Goal: Information Seeking & Learning: Learn about a topic

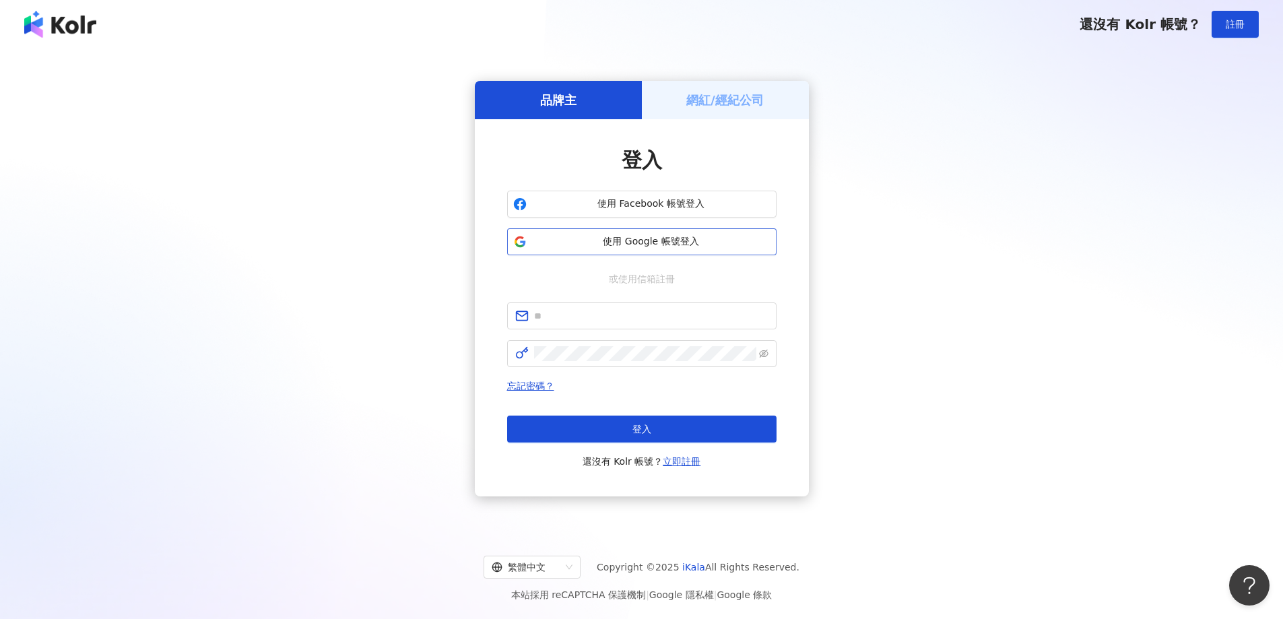
click at [656, 255] on button "使用 Google 帳號登入" at bounding box center [641, 241] width 269 height 27
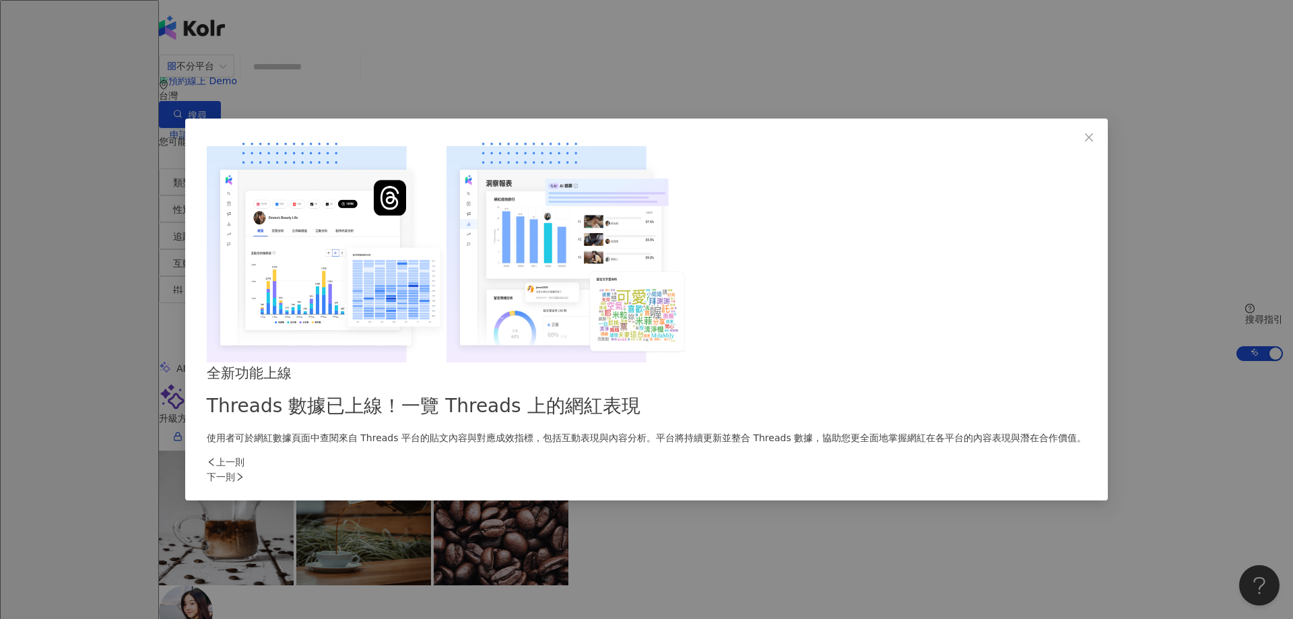
click at [877, 469] on div "下一則" at bounding box center [646, 476] width 879 height 15
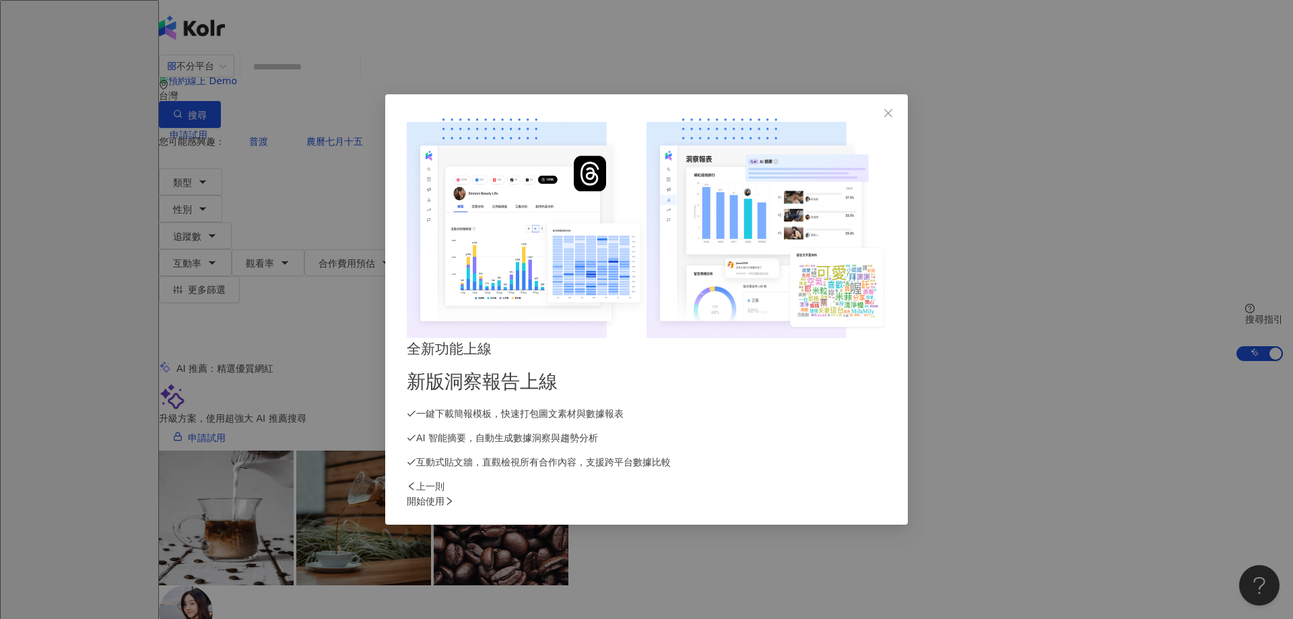
click at [877, 494] on div "開始使用" at bounding box center [646, 501] width 479 height 15
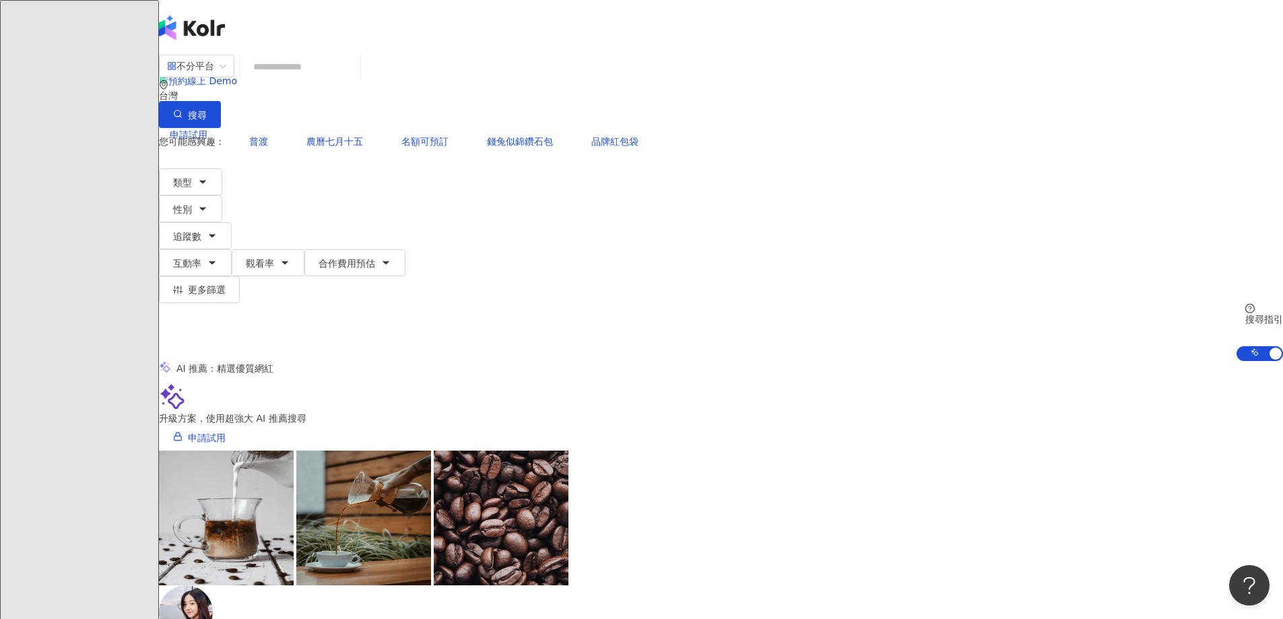
click at [355, 79] on input "search" at bounding box center [300, 67] width 109 height 26
type input "*"
type input "****"
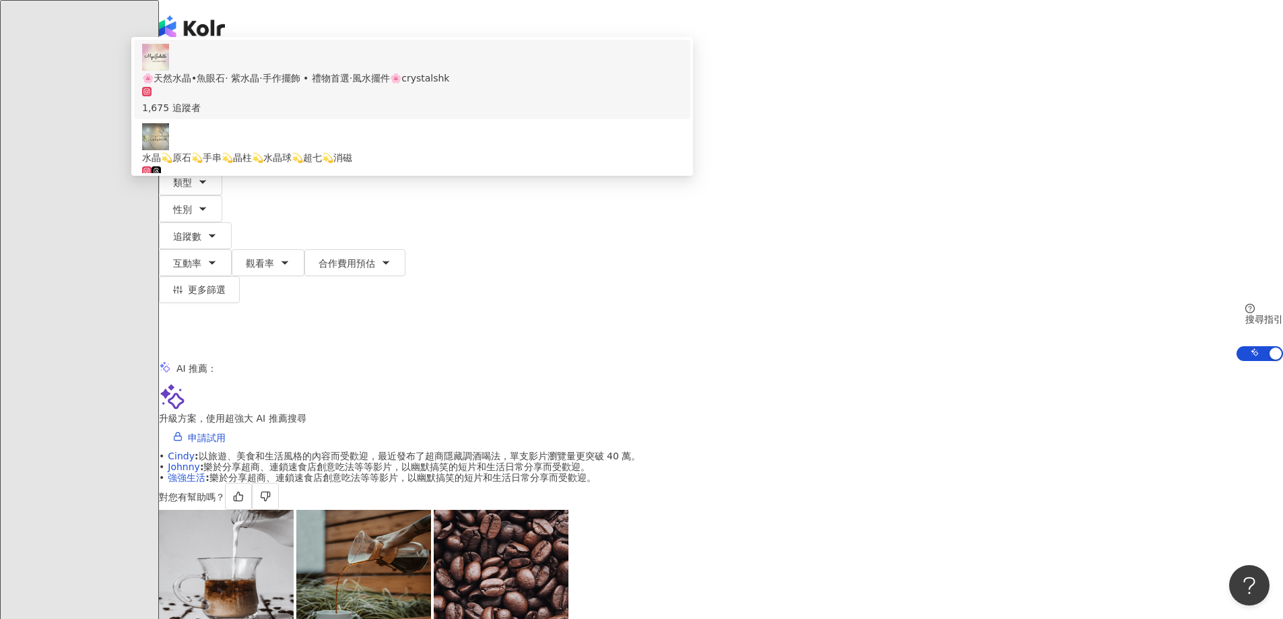
click at [355, 79] on input "****" at bounding box center [300, 67] width 109 height 26
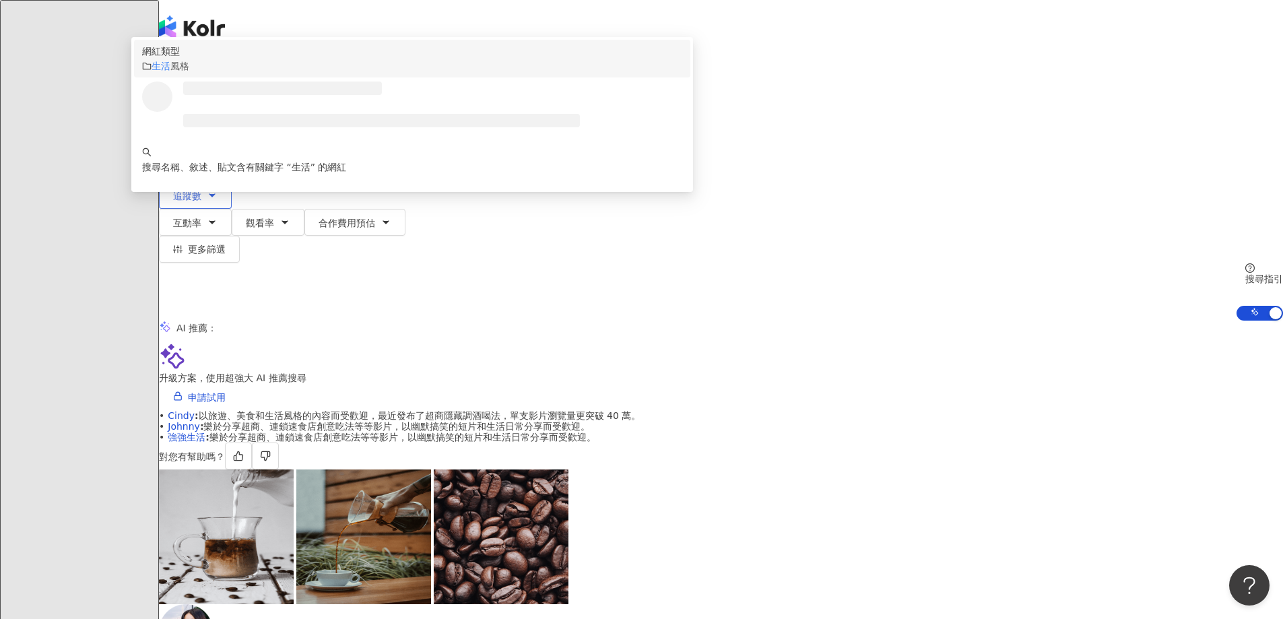
click at [494, 73] on div "生活 風格" at bounding box center [412, 66] width 540 height 15
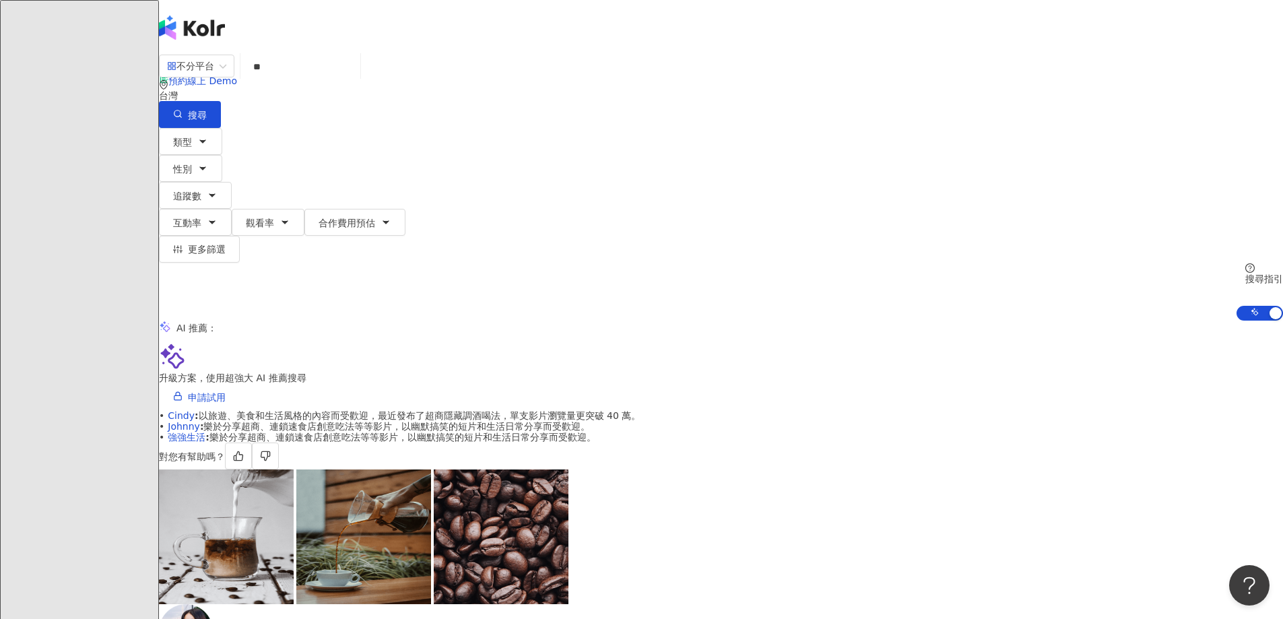
click at [480, 100] on div "不分平台 生活 ** 台灣 搜尋 customizedTag loading 網紅類型 生活 風格 搜尋名稱、敘述、貼文含有關鍵字 “ 生活 ” 的網紅 類型…" at bounding box center [721, 187] width 1124 height 267
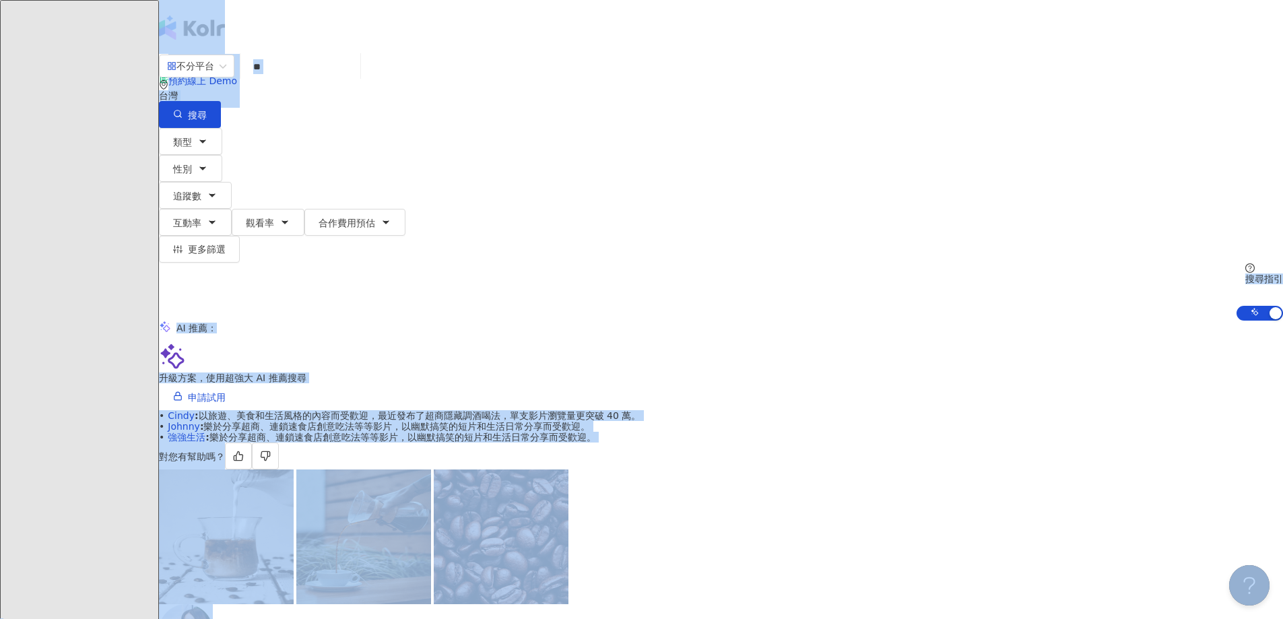
click at [355, 79] on input "**" at bounding box center [300, 67] width 109 height 26
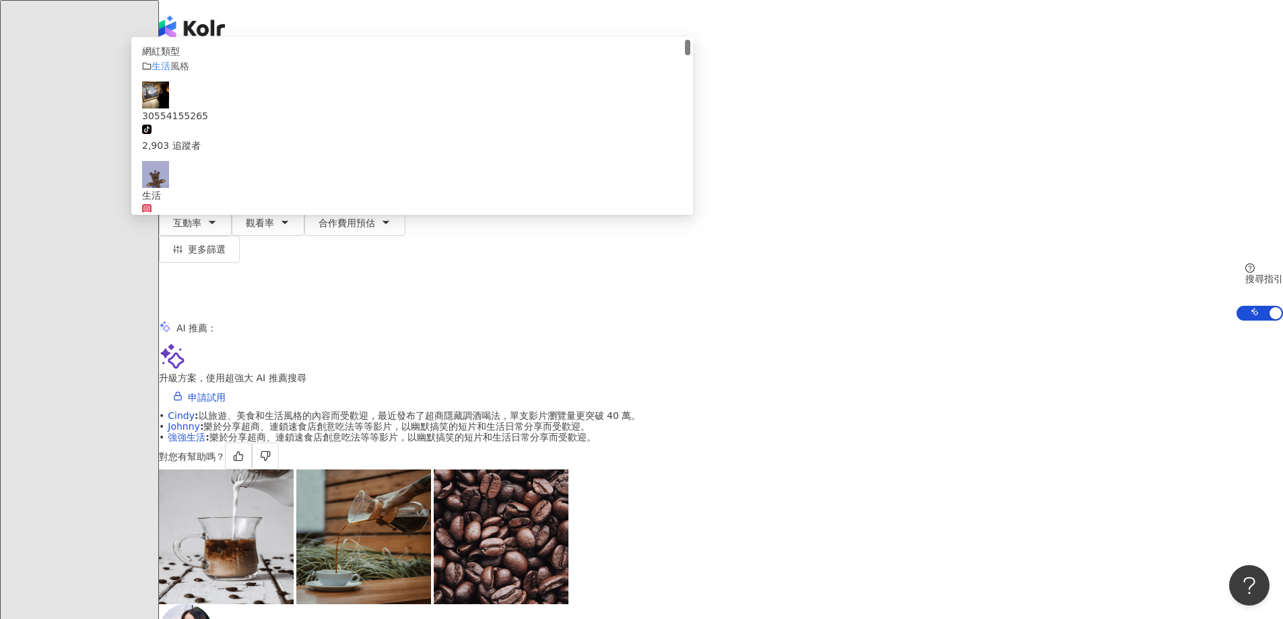
type input "*"
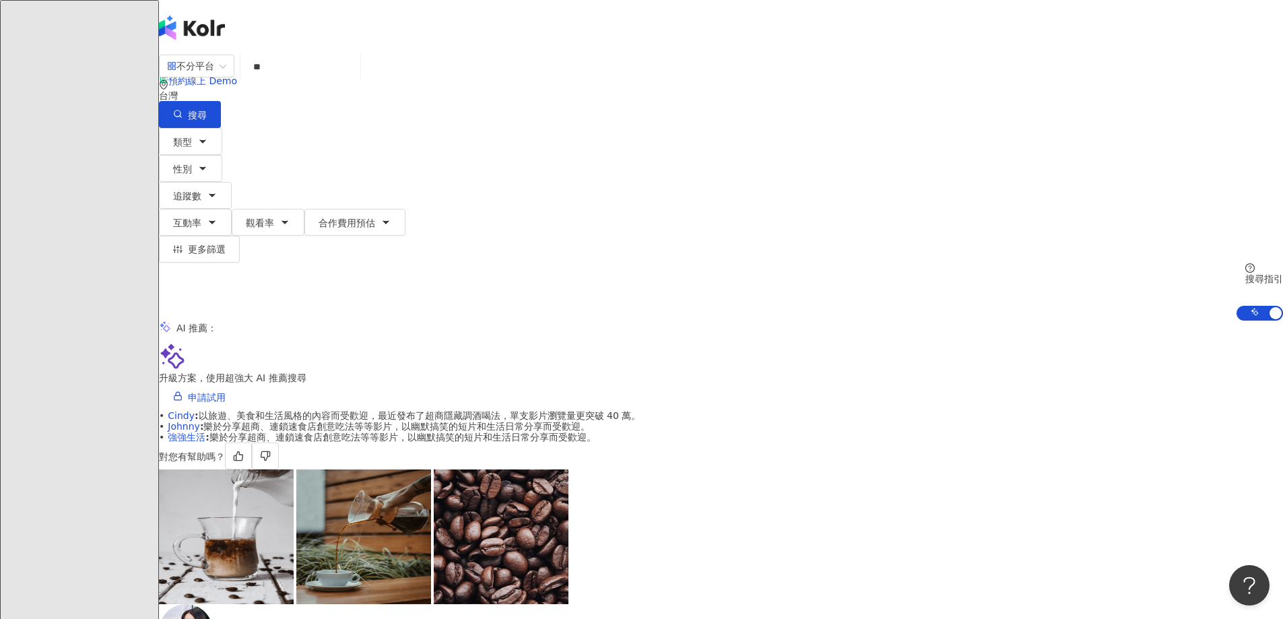
type input "**"
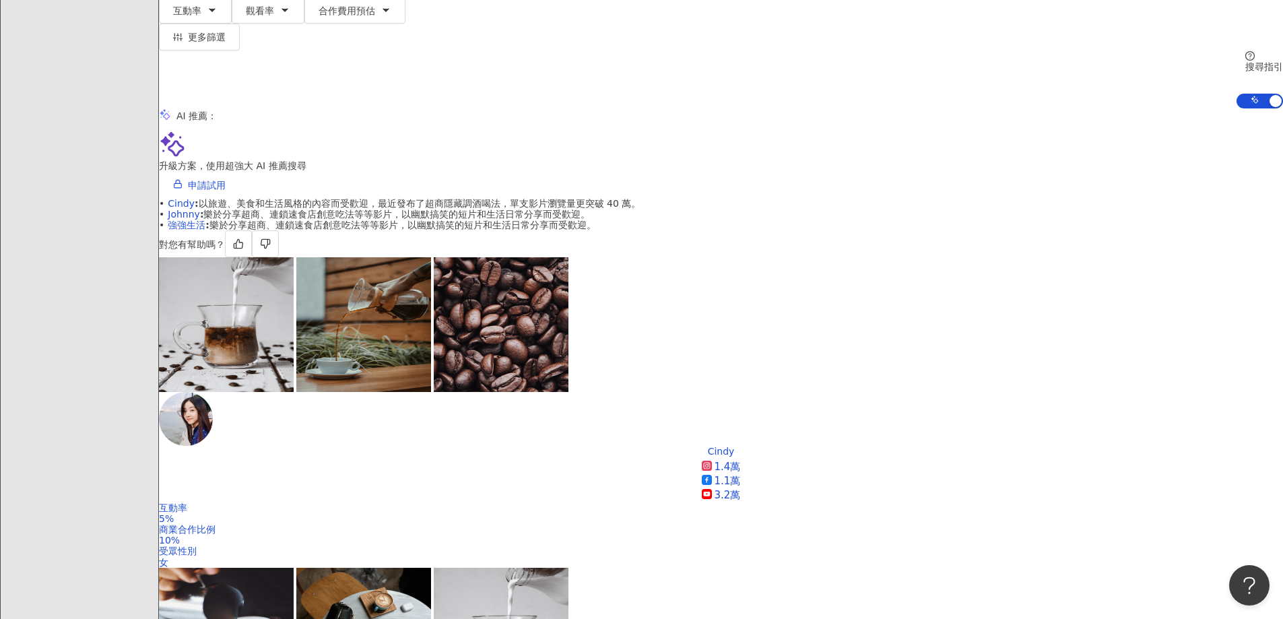
scroll to position [337, 0]
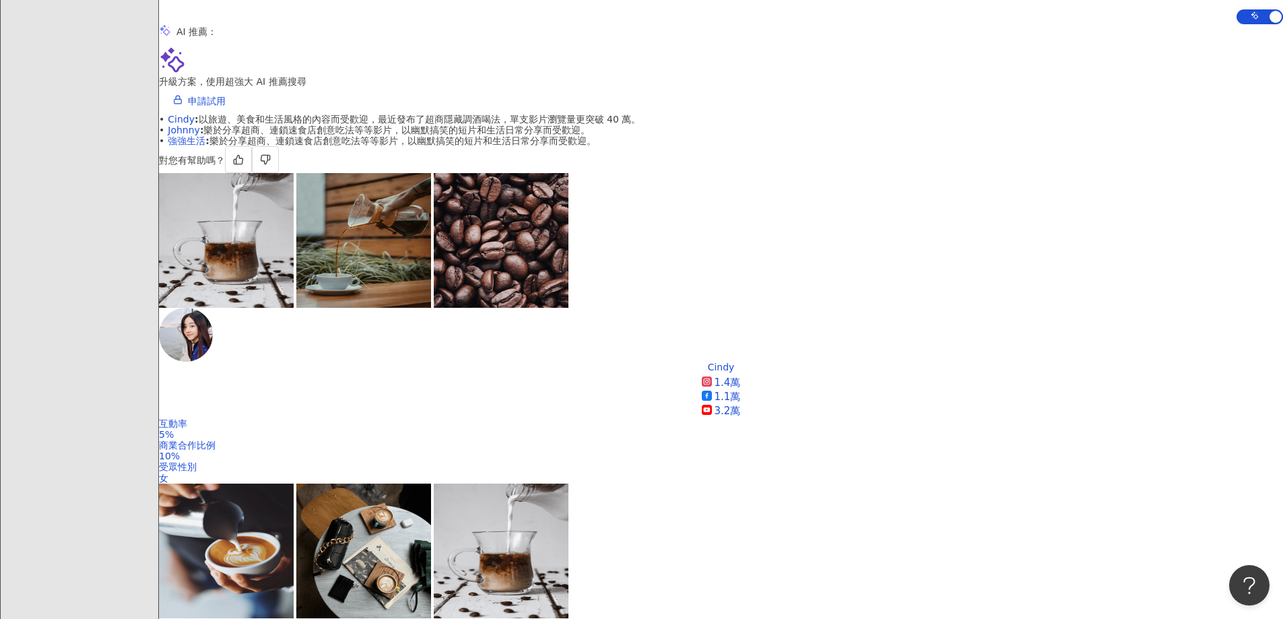
drag, startPoint x: 413, startPoint y: 273, endPoint x: 492, endPoint y: 281, distance: 79.1
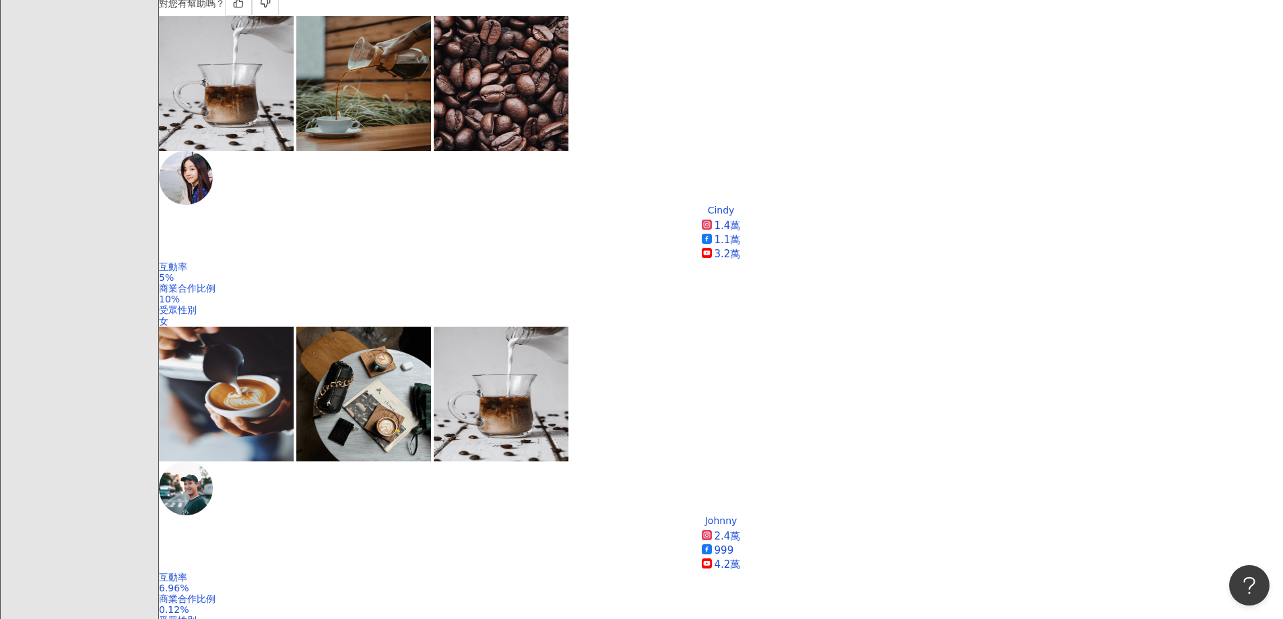
scroll to position [606, 0]
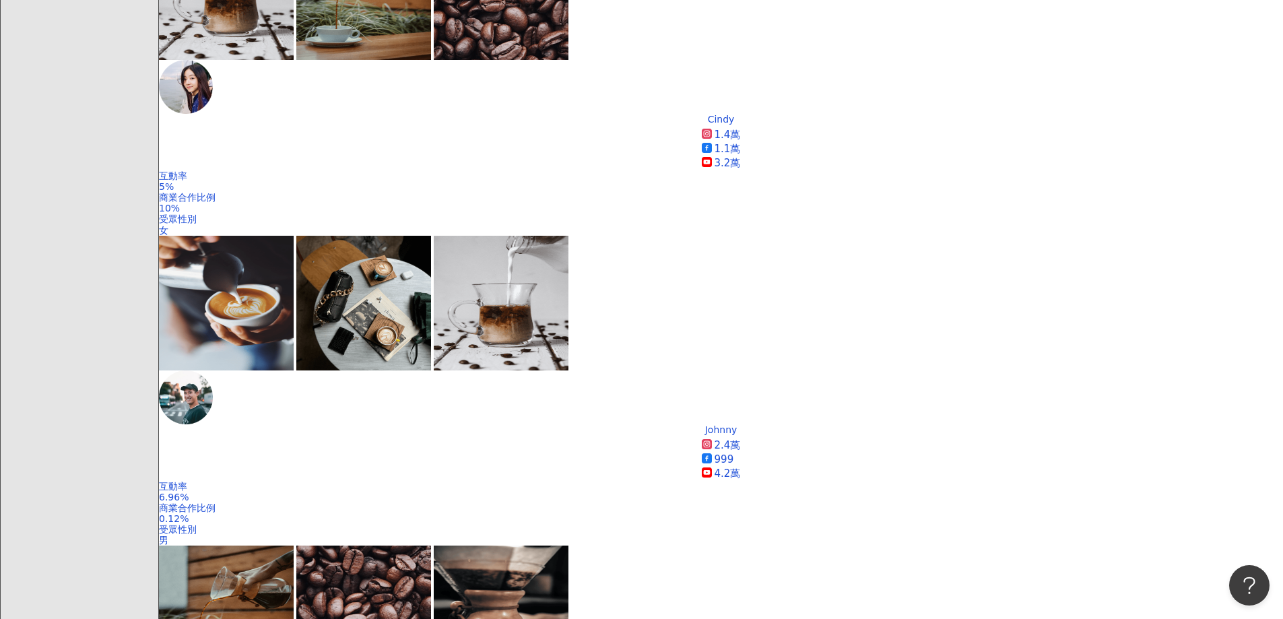
drag, startPoint x: 432, startPoint y: 378, endPoint x: 733, endPoint y: 426, distance: 304.6
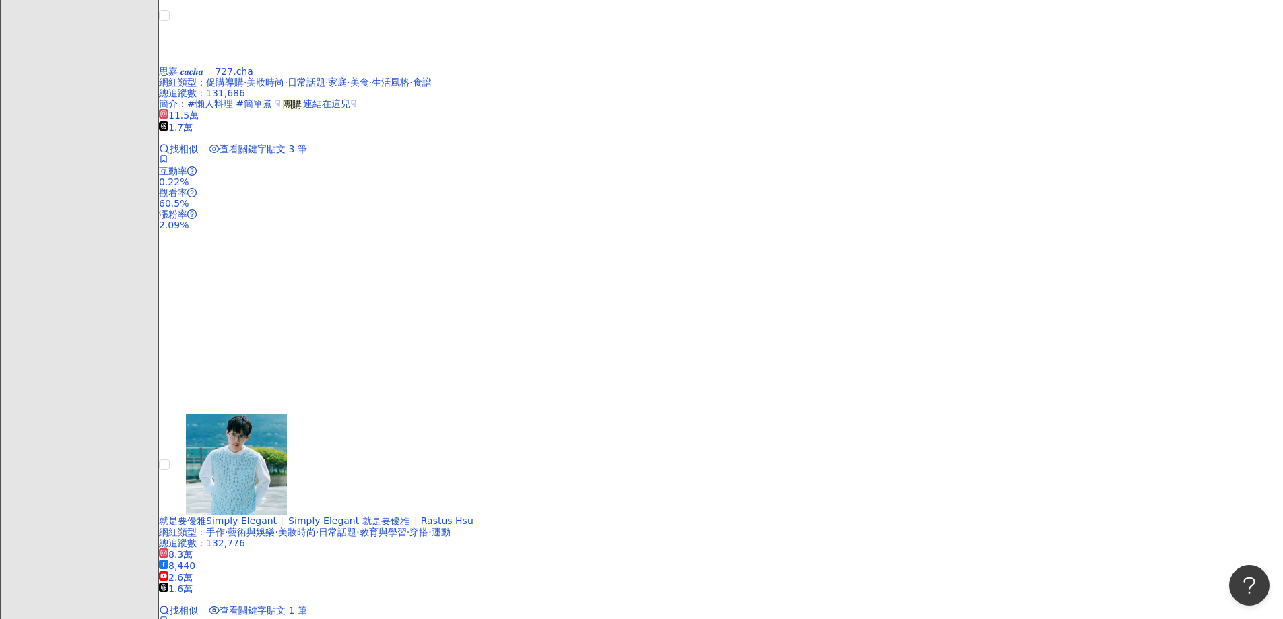
scroll to position [1279, 0]
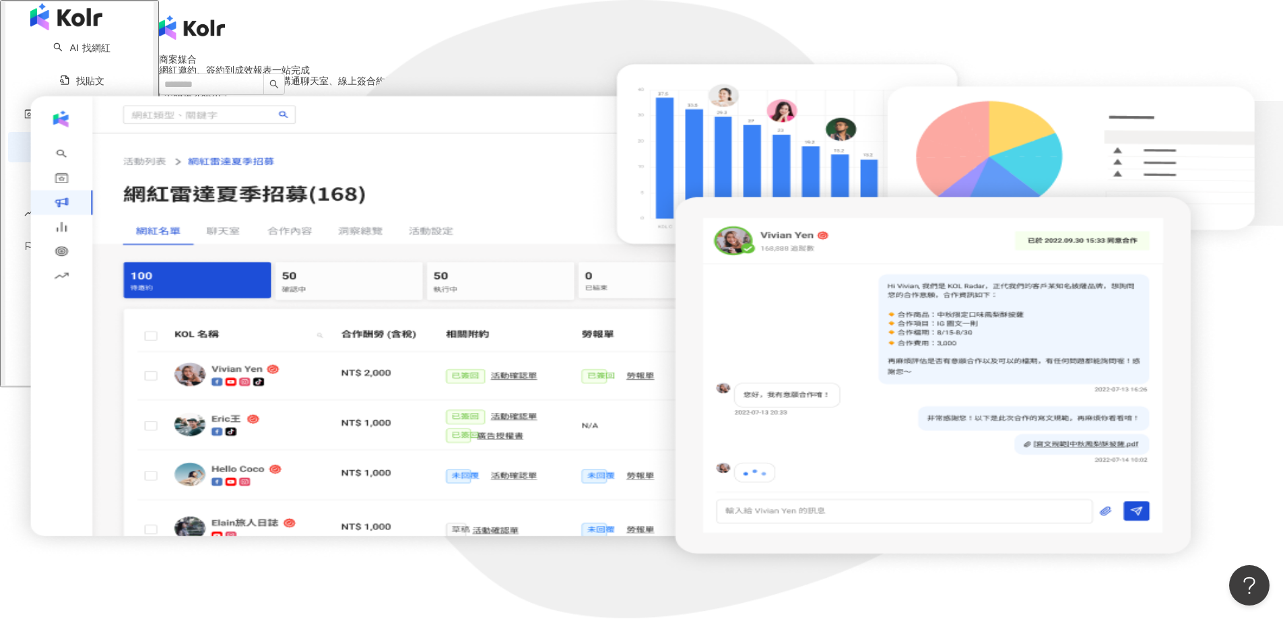
click at [226, 101] on button "申請搶先試用" at bounding box center [192, 93] width 67 height 15
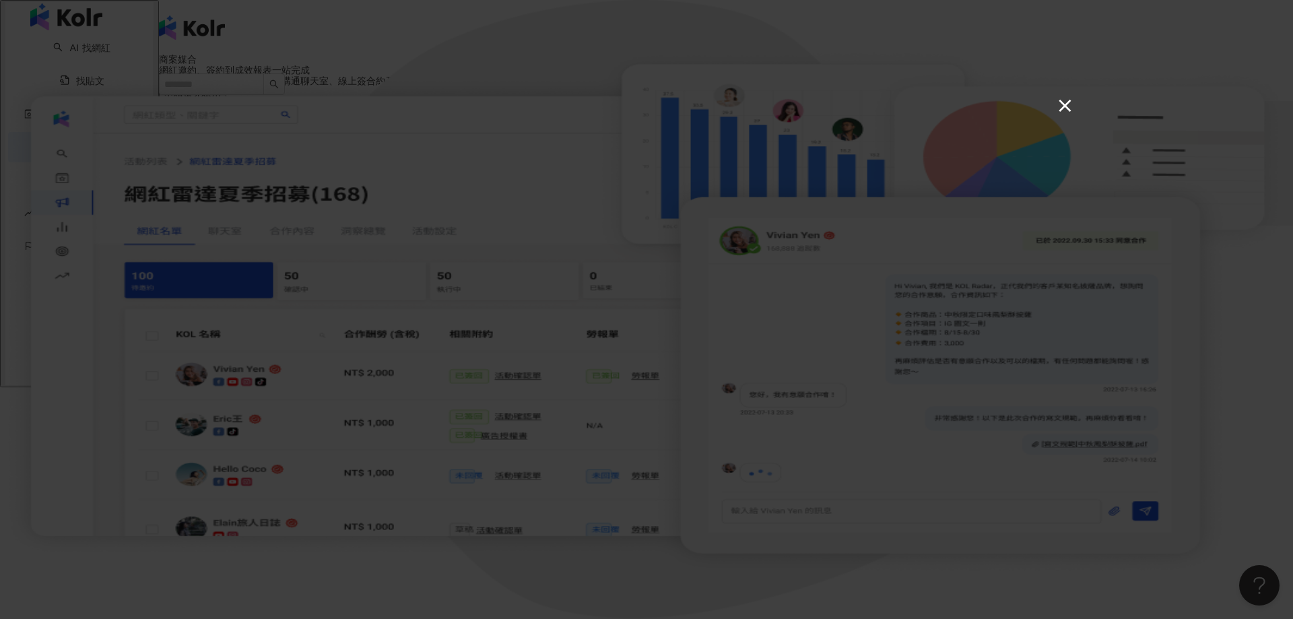
click at [1070, 113] on button "×" at bounding box center [1064, 105] width 16 height 16
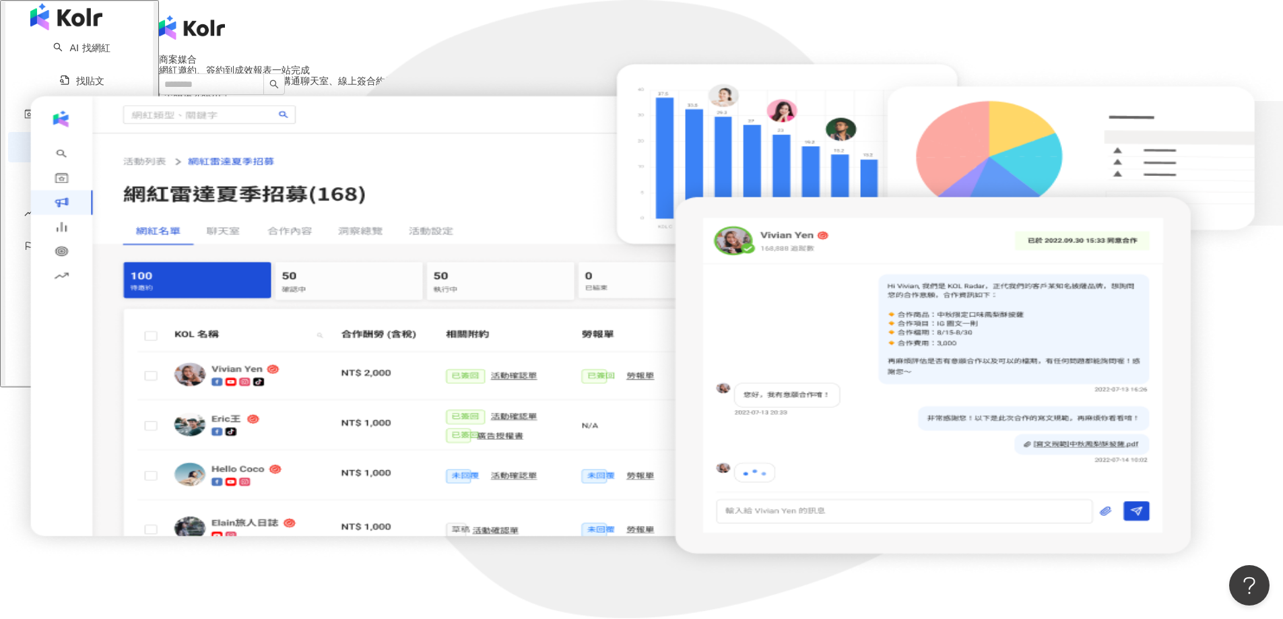
click at [195, 292] on icon at bounding box center [190, 296] width 9 height 9
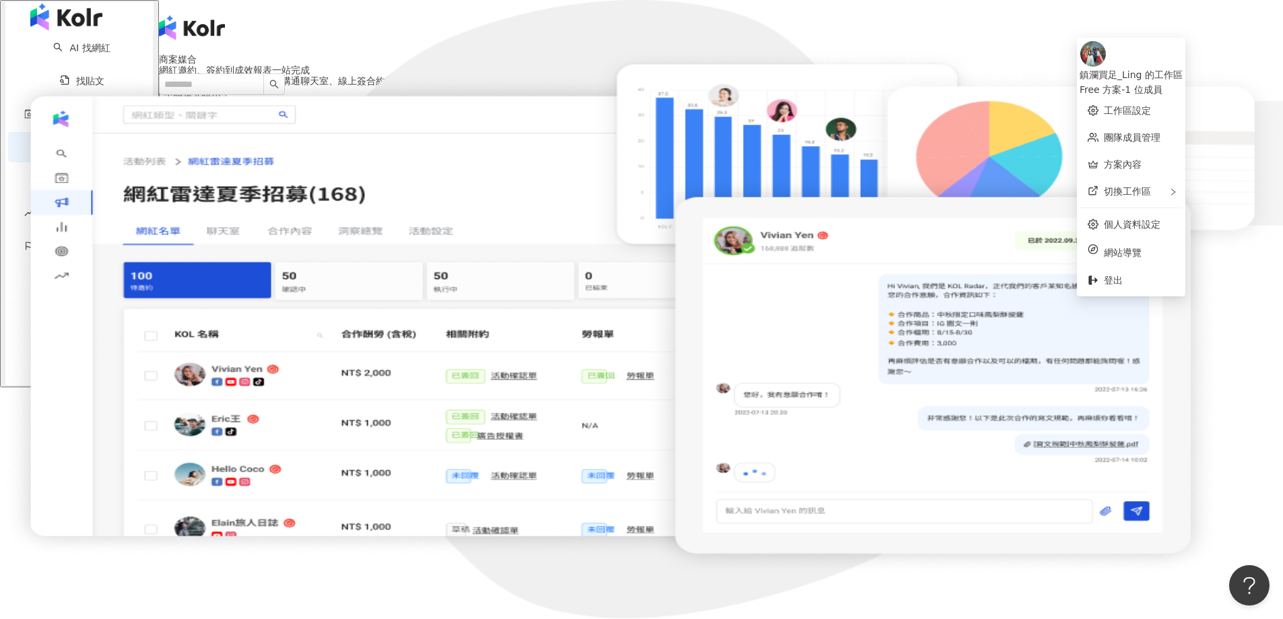
click at [875, 101] on div "網紅邀約、簽約到成效報表一站完成 多位認證網紅一鍵邀約、專屬溝通聊天室、線上簽合約及勞報單、出帳資訊一鍵下載、自動化成效報告，繁瑣的網紅媒合流程一站完成。 申…" at bounding box center [721, 83] width 1124 height 36
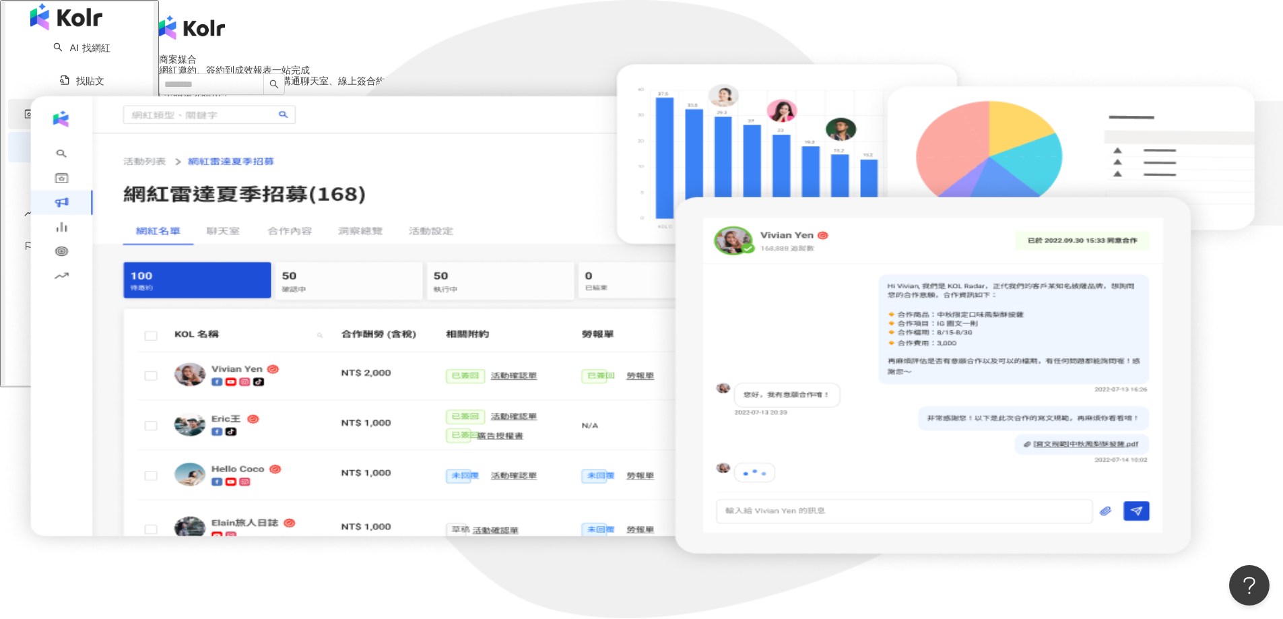
click at [71, 129] on div "資源庫" at bounding box center [79, 114] width 142 height 30
click at [79, 185] on link "洞察報告" at bounding box center [82, 179] width 54 height 11
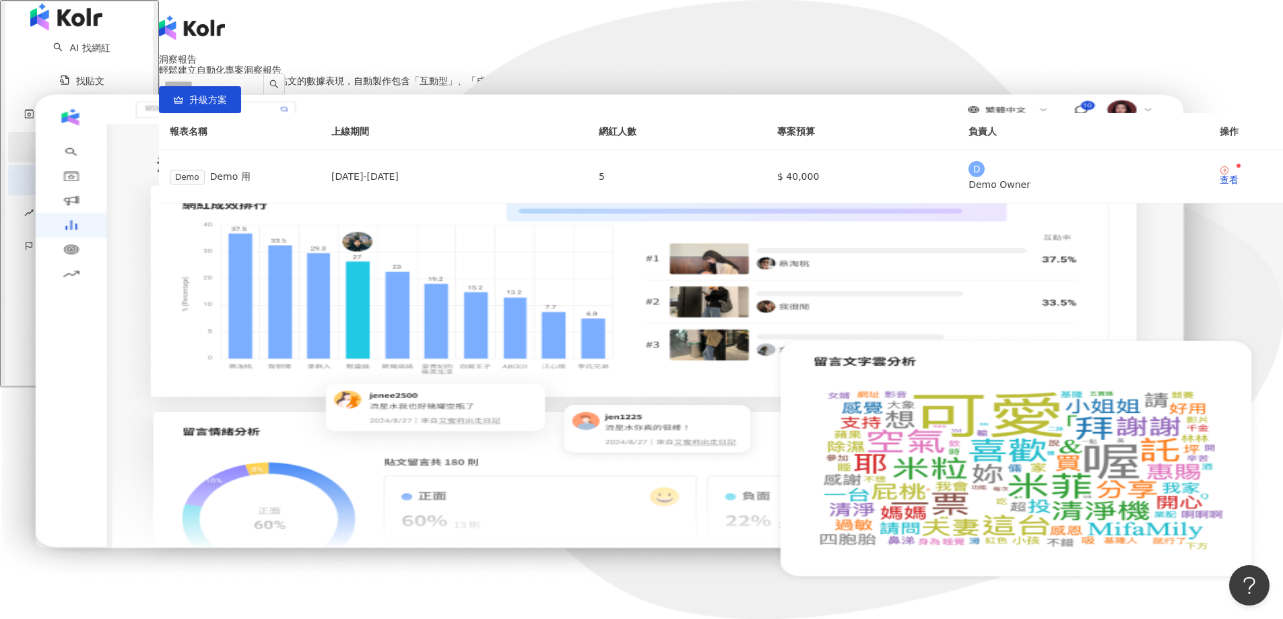
click at [79, 152] on link "商案媒合" at bounding box center [82, 146] width 54 height 11
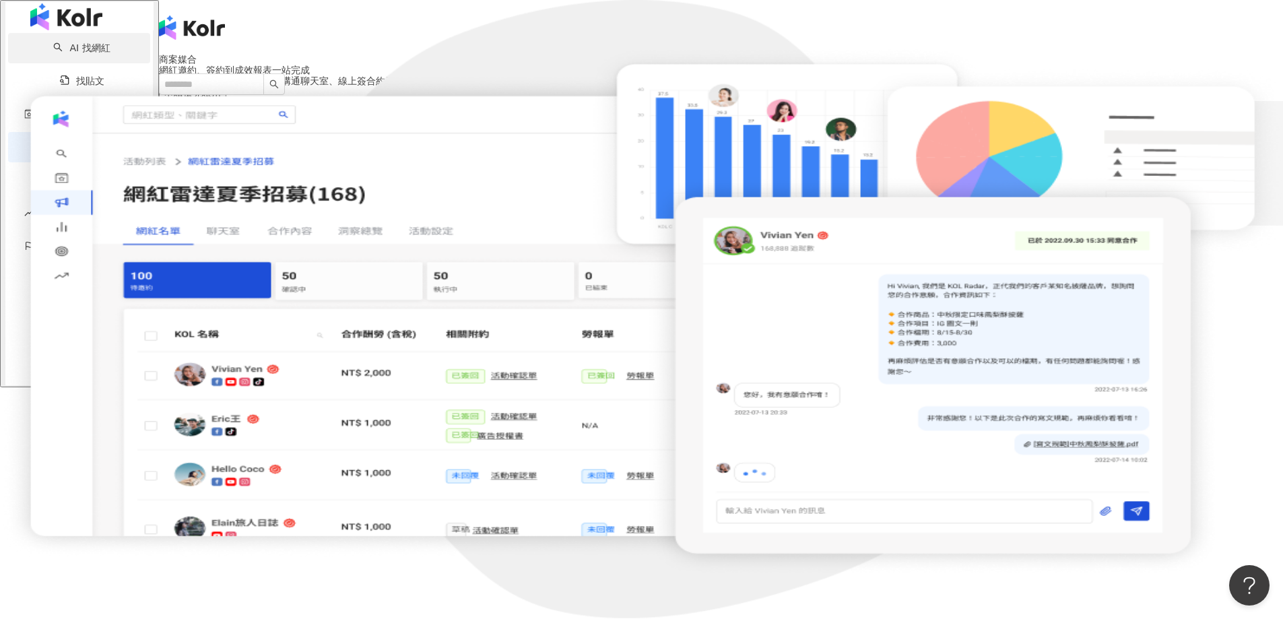
click at [81, 53] on link "AI 找網紅" at bounding box center [81, 47] width 57 height 11
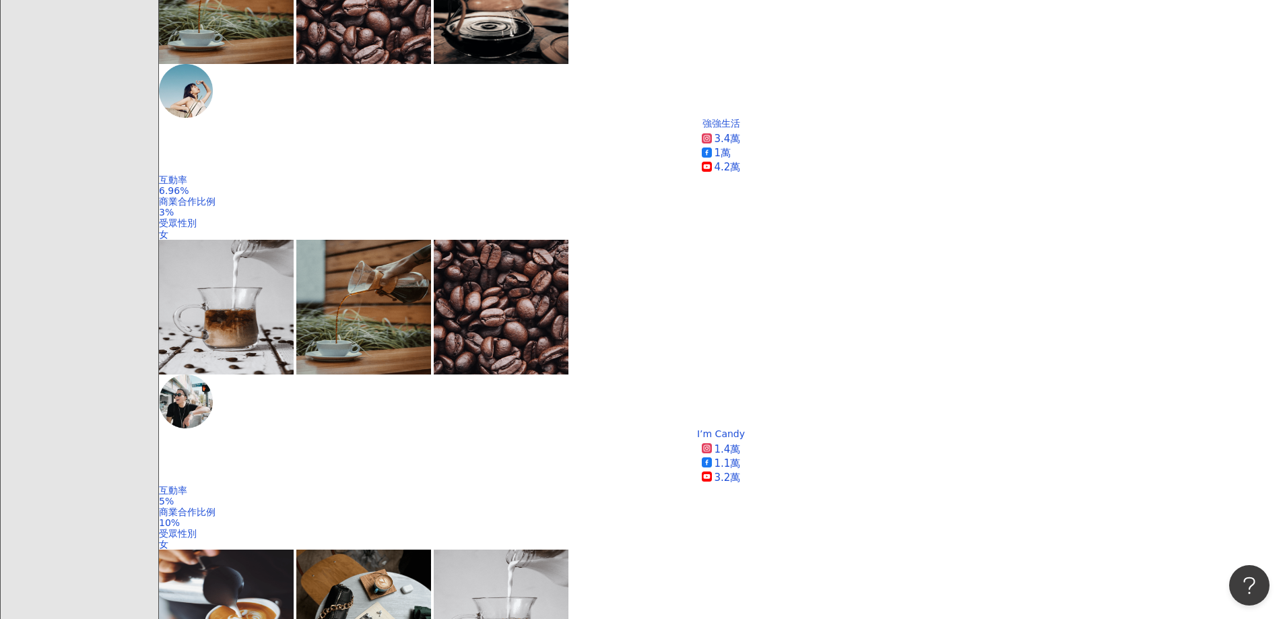
scroll to position [1277, 0]
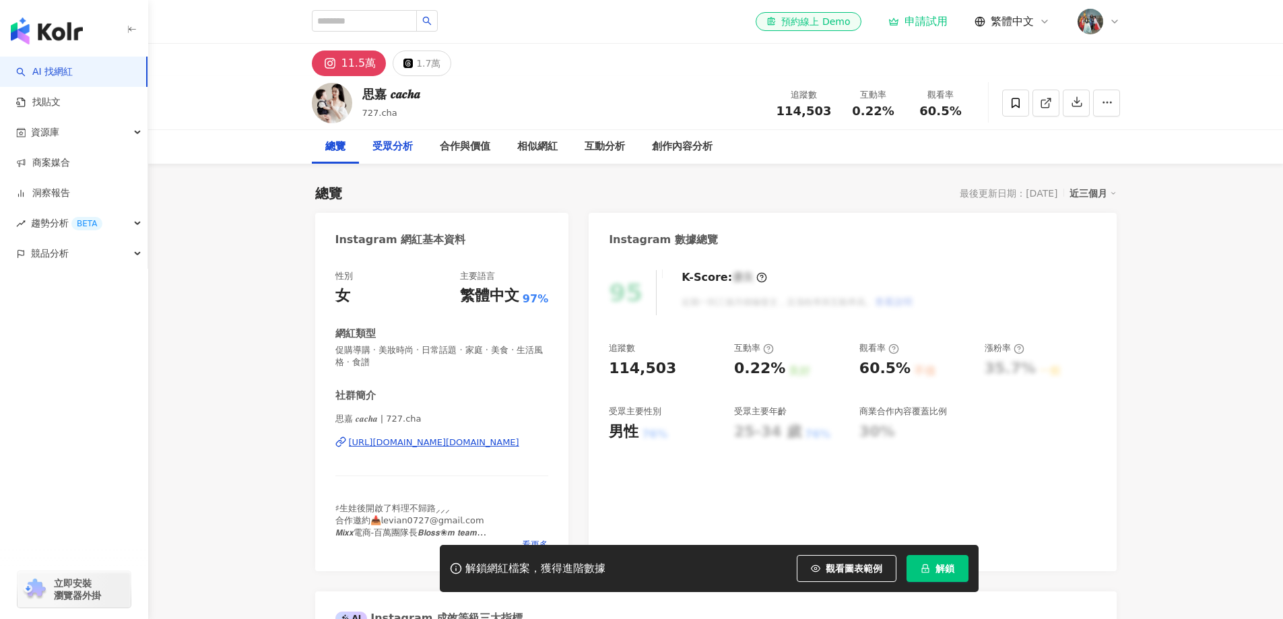
click at [397, 152] on div "受眾分析" at bounding box center [392, 147] width 40 height 16
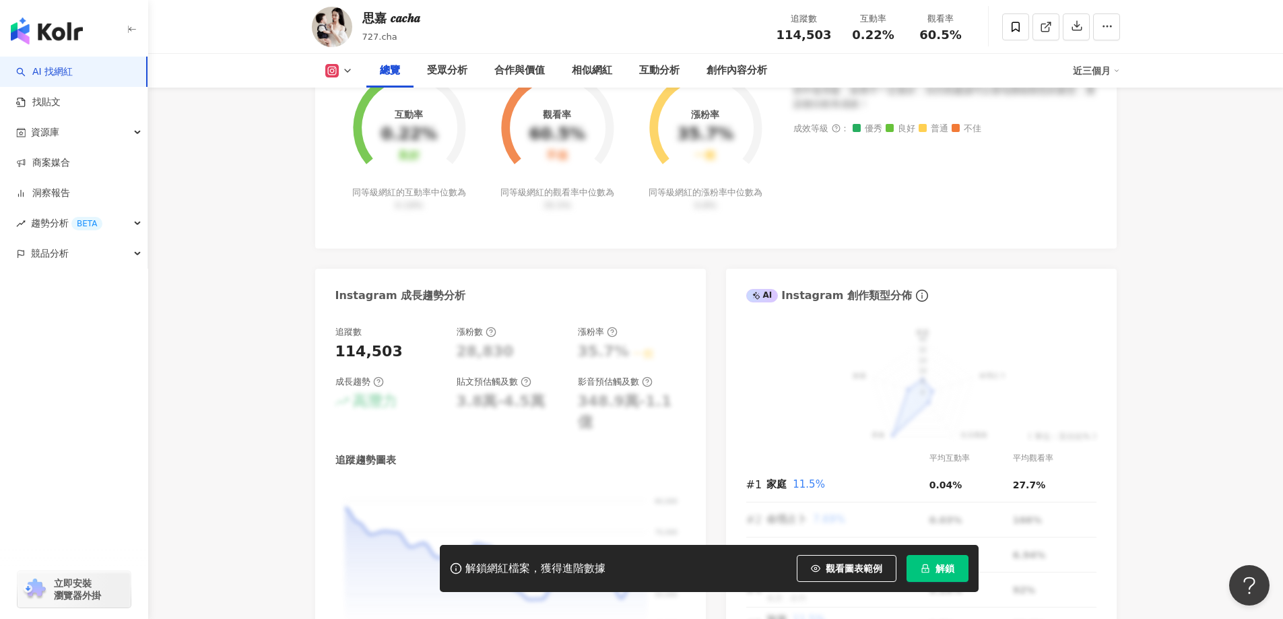
scroll to position [474, 0]
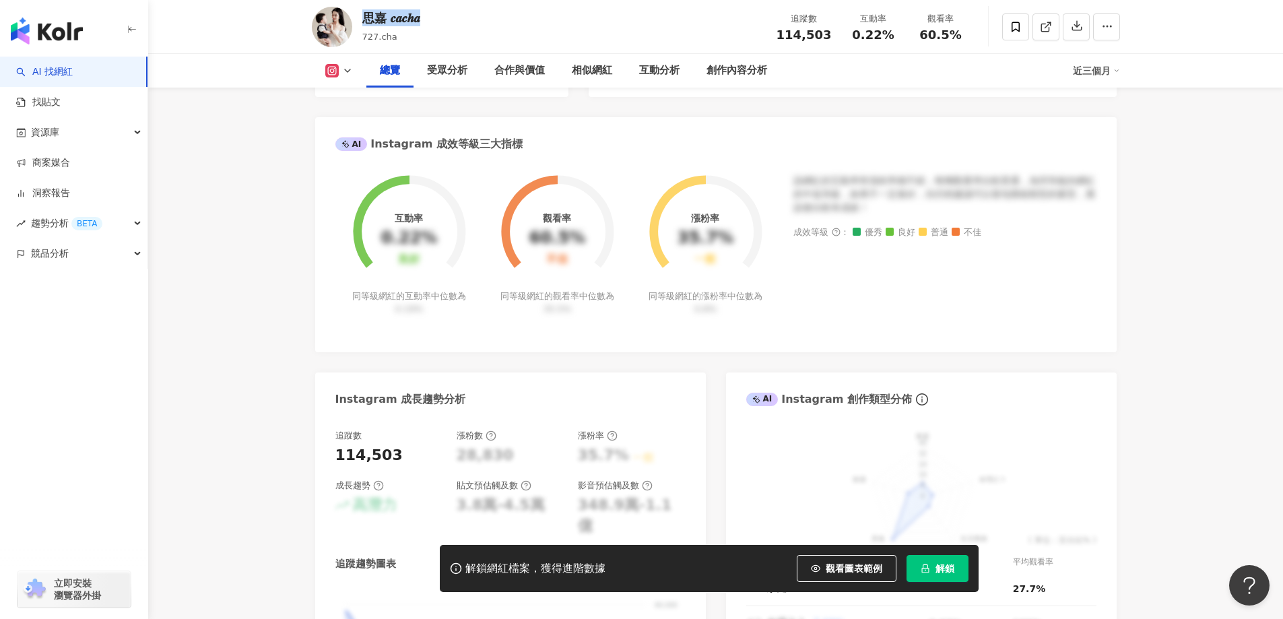
drag, startPoint x: 364, startPoint y: 16, endPoint x: 433, endPoint y: 18, distance: 68.7
click at [433, 18] on div "思嘉 𝒄𝒂𝒄𝒉𝒂 727.cha 追蹤數 114,503 互動率 0.22% 觀看率 60.5%" at bounding box center [716, 26] width 862 height 53
copy div "思嘉 𝒄𝒂𝒄𝒉𝒂"
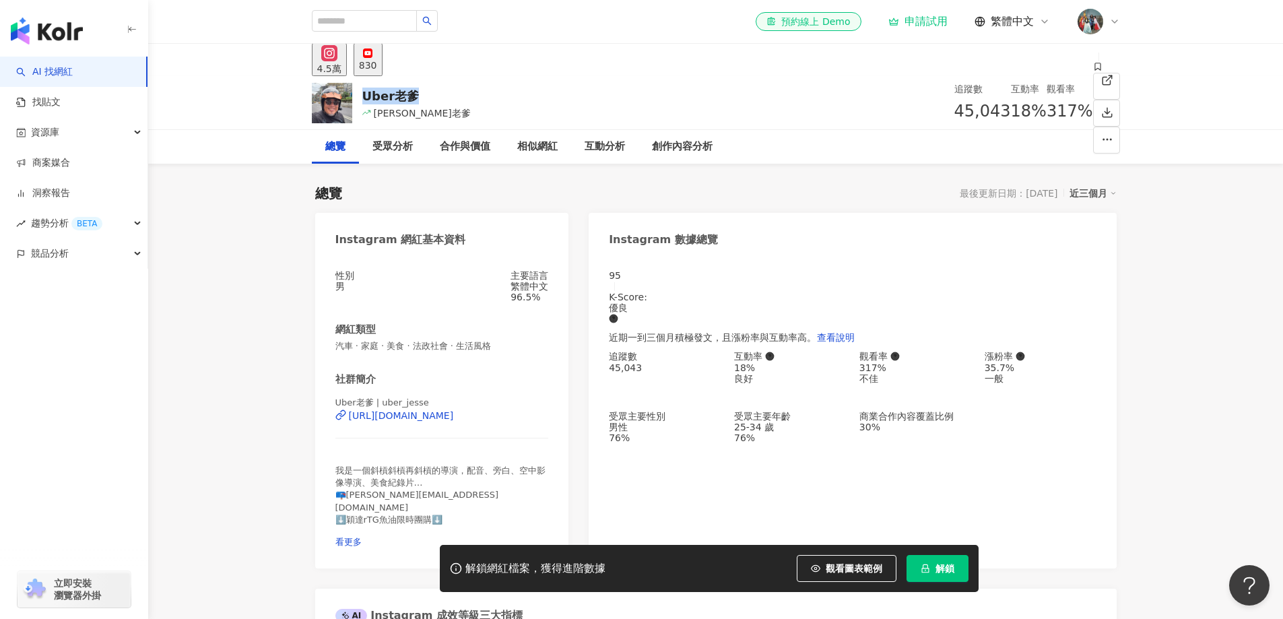
drag, startPoint x: 362, startPoint y: 95, endPoint x: 792, endPoint y: 6, distance: 438.7
click at [434, 95] on div "Uber老爹 崔老爹 追蹤數 45,043 互動率 18% 觀看率 317%" at bounding box center [716, 102] width 862 height 53
